Goal: Task Accomplishment & Management: Use online tool/utility

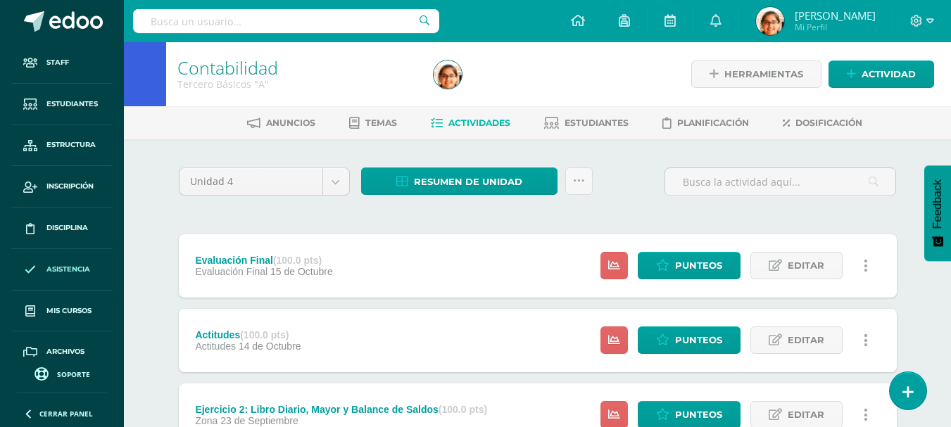
scroll to position [58, 0]
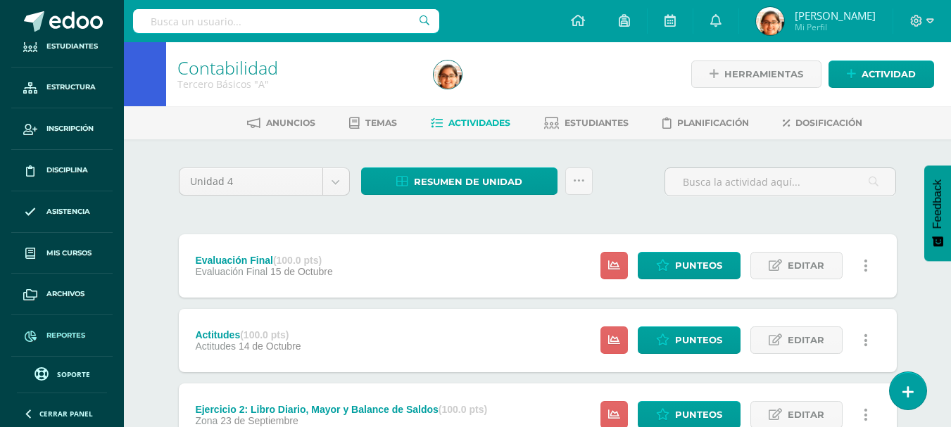
click at [77, 332] on span "Reportes" at bounding box center [65, 335] width 39 height 11
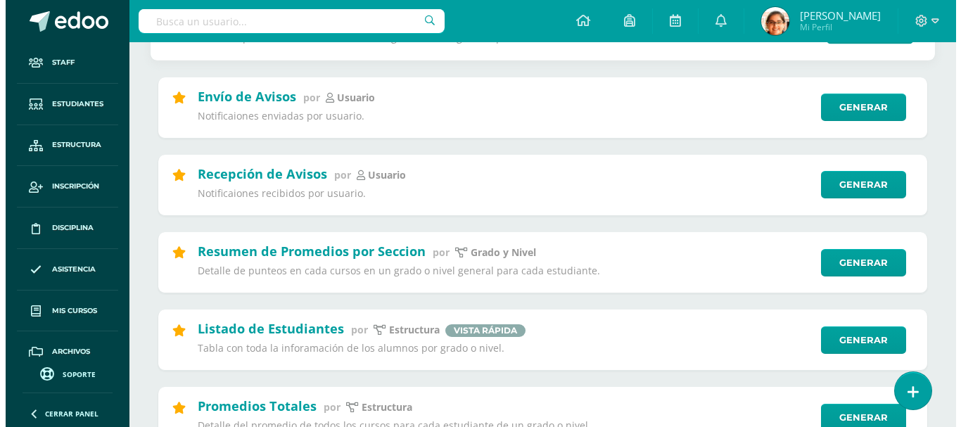
scroll to position [586, 0]
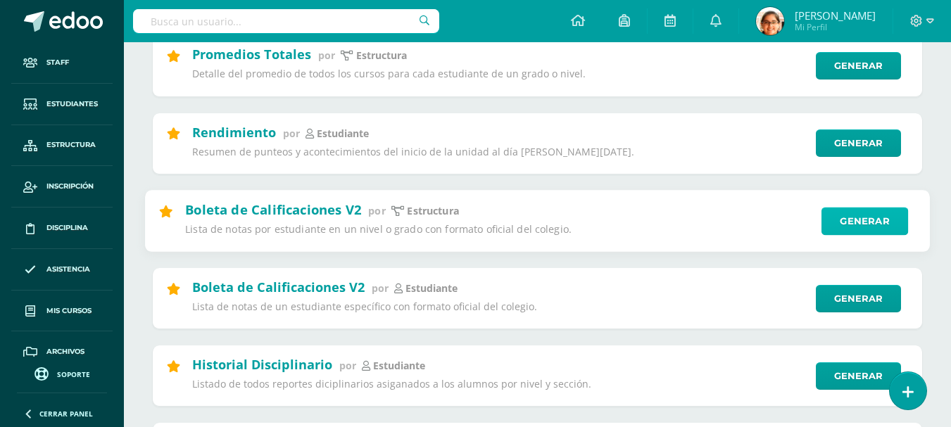
click at [859, 225] on link "Generar" at bounding box center [864, 221] width 87 height 28
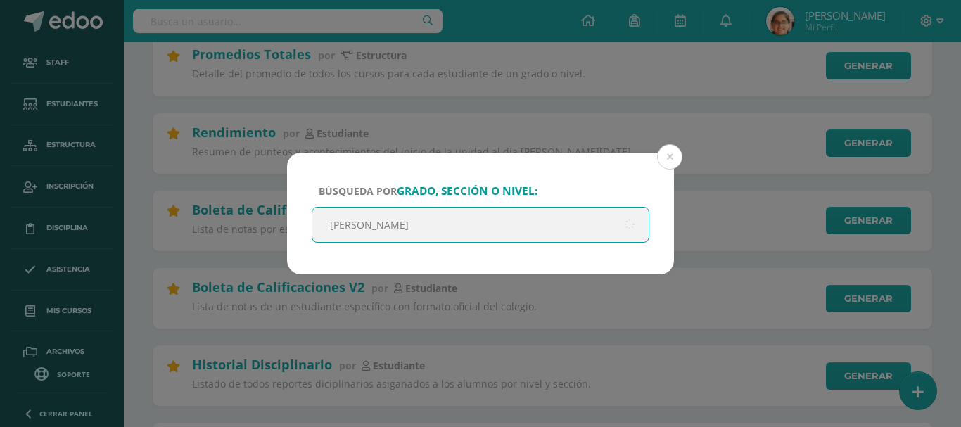
type input "quinto"
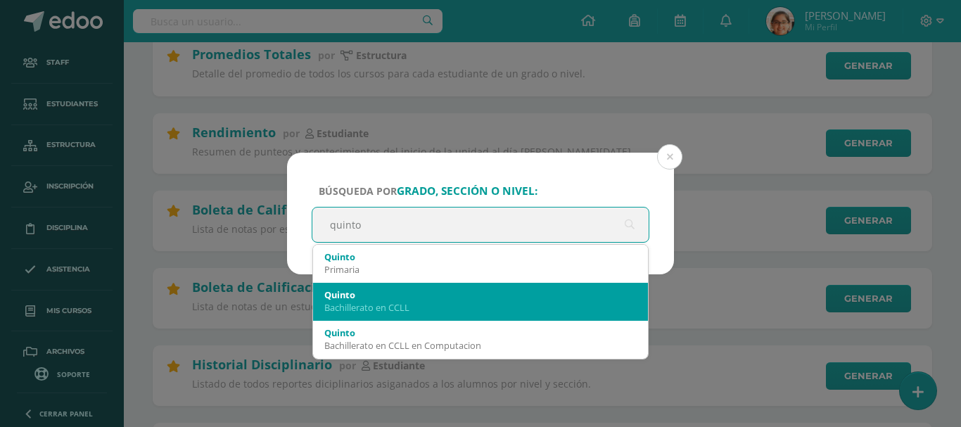
click at [584, 315] on div "[PERSON_NAME] en CCLL" at bounding box center [480, 301] width 312 height 37
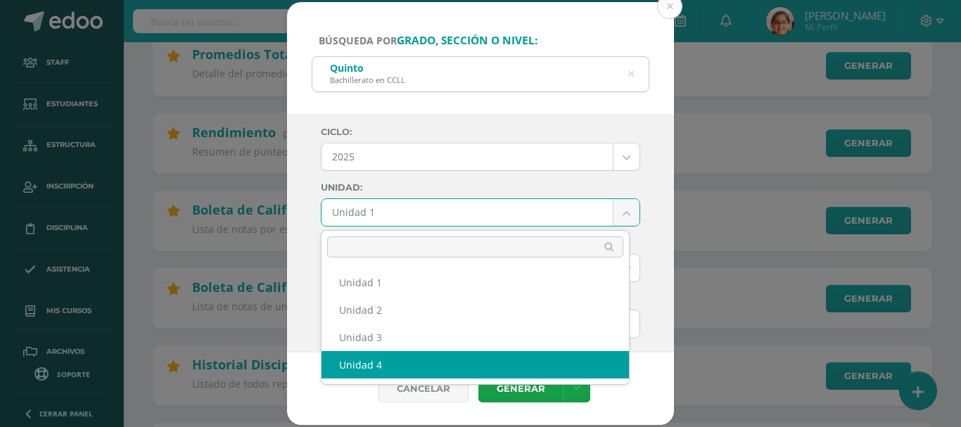
select select "Unidad 4"
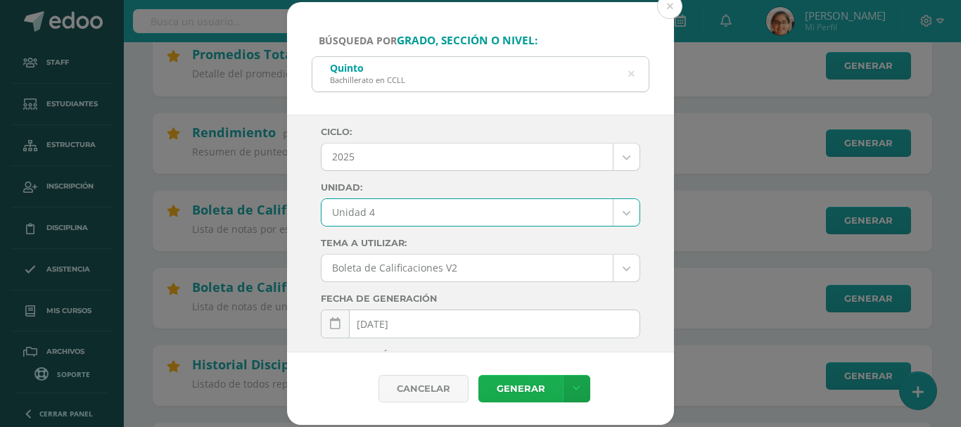
click at [519, 397] on link "Generar" at bounding box center [520, 388] width 84 height 27
